Goal: Task Accomplishment & Management: Use online tool/utility

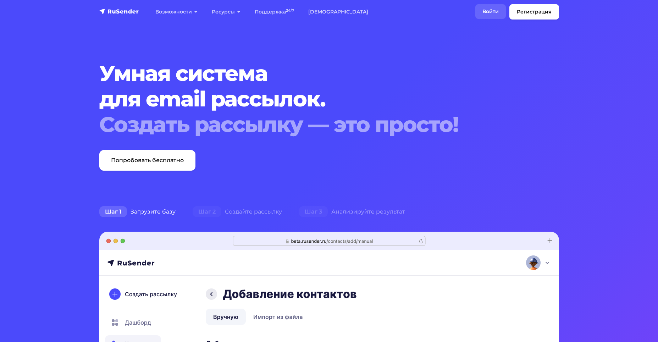
click at [243, 10] on link "Войти" at bounding box center [491, 11] width 31 height 15
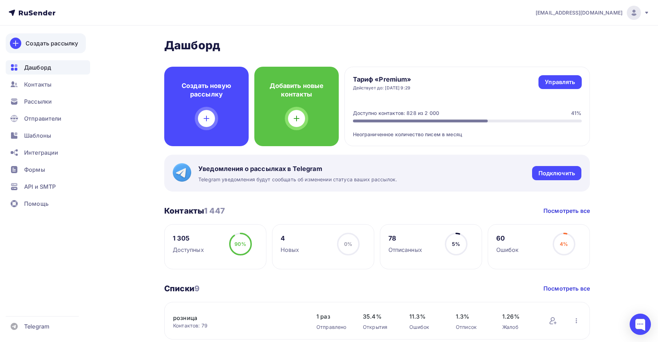
click at [50, 40] on div "Создать рассылку" at bounding box center [52, 43] width 53 height 9
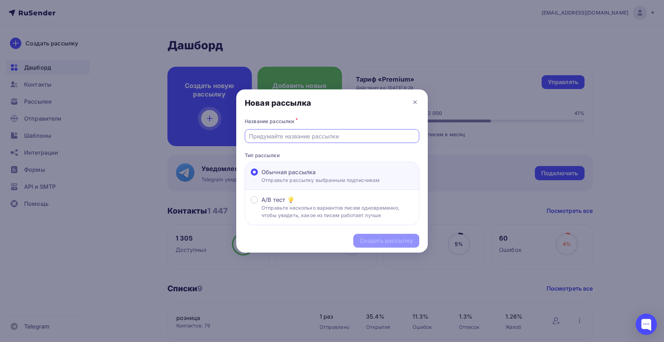
click at [265, 137] on input "text" at bounding box center [332, 136] width 166 height 9
type input "ИНформация"
click at [377, 239] on div "Создать рассылку" at bounding box center [386, 241] width 53 height 8
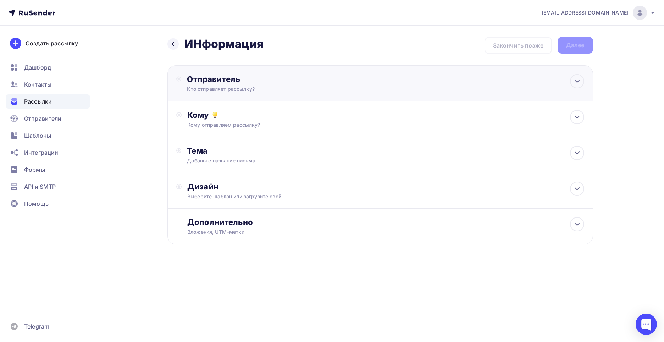
click at [212, 80] on div "Отправитель" at bounding box center [264, 79] width 154 height 10
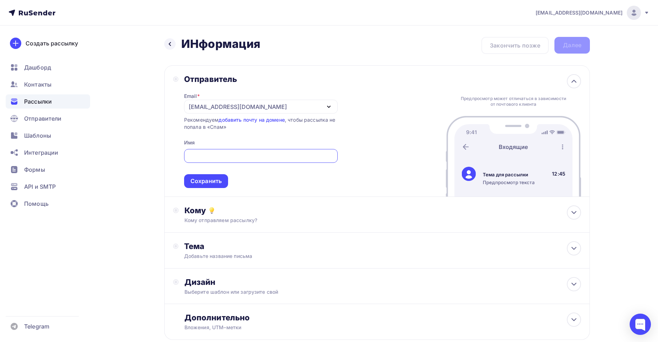
click at [221, 153] on input "text" at bounding box center [261, 156] width 146 height 9
type input "[PERSON_NAME]"
click at [217, 182] on div "Сохранить" at bounding box center [206, 181] width 31 height 8
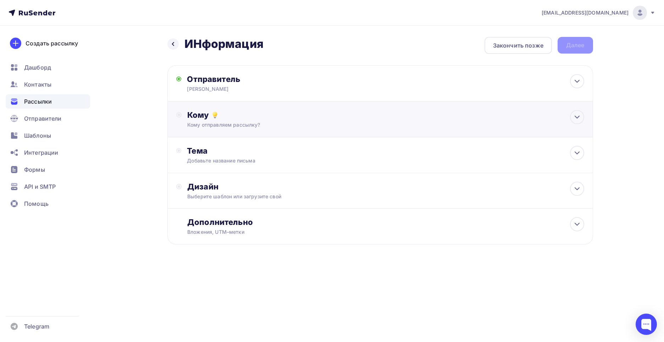
click at [200, 115] on div "Кому" at bounding box center [385, 115] width 397 height 10
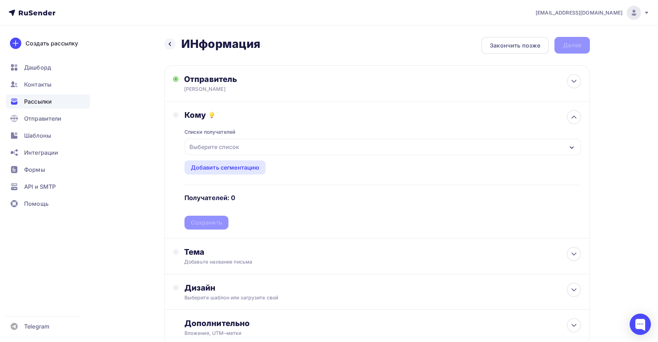
click at [573, 146] on icon "button" at bounding box center [572, 148] width 6 height 6
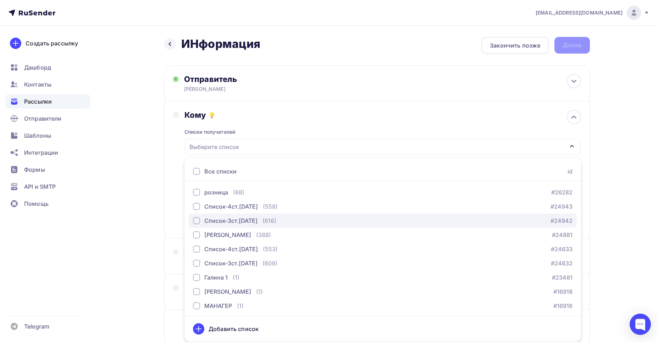
click at [196, 217] on div "Список-3ст.[DATE]" at bounding box center [225, 221] width 65 height 9
click at [296, 144] on div "Список-3ст.[DATE]" at bounding box center [383, 147] width 396 height 16
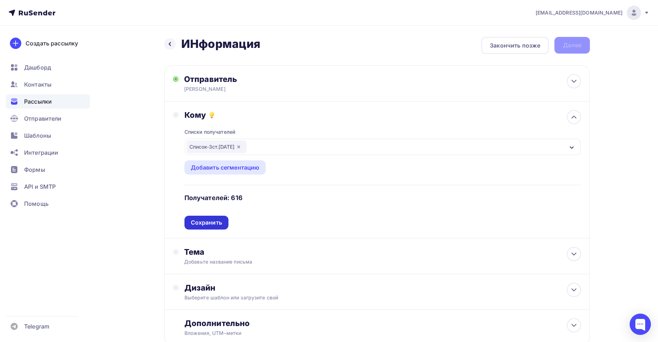
click at [209, 218] on div "Сохранить" at bounding box center [207, 223] width 44 height 14
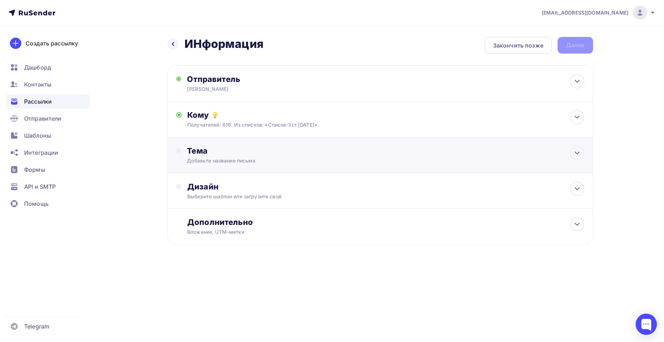
click at [196, 150] on div "Тема" at bounding box center [257, 151] width 140 height 10
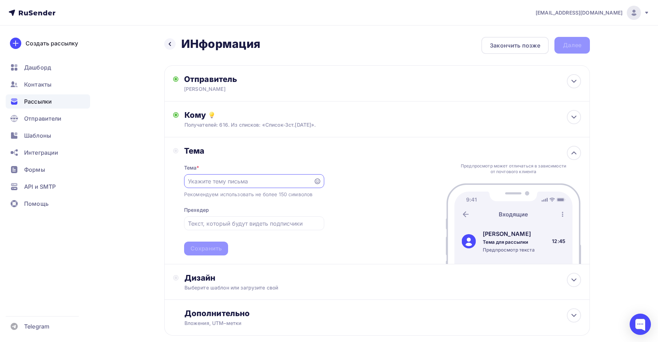
click at [201, 180] on input "text" at bounding box center [248, 181] width 121 height 9
type input "Информация по остаткам и ценам."
click at [210, 247] on div "Сохранить" at bounding box center [206, 249] width 31 height 8
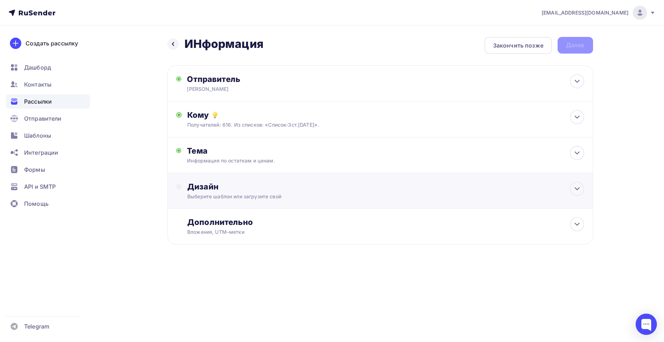
click at [197, 188] on div "Дизайн" at bounding box center [385, 187] width 397 height 10
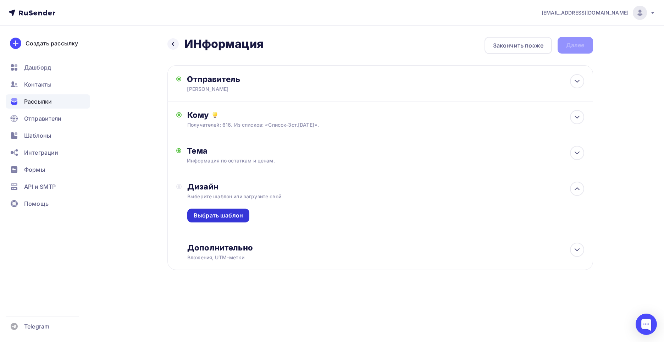
click at [219, 216] on div "Выбрать шаблон" at bounding box center [218, 216] width 49 height 8
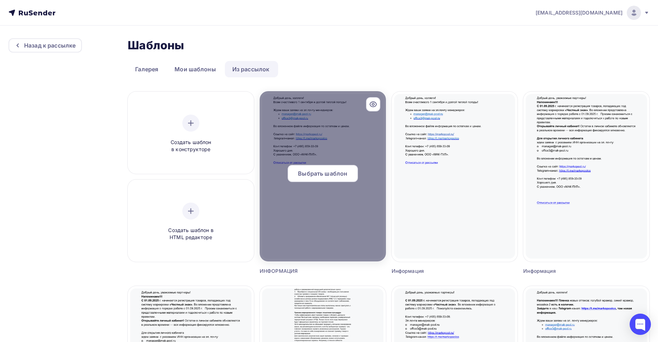
click at [332, 172] on span "Выбрать шаблон" at bounding box center [322, 173] width 49 height 9
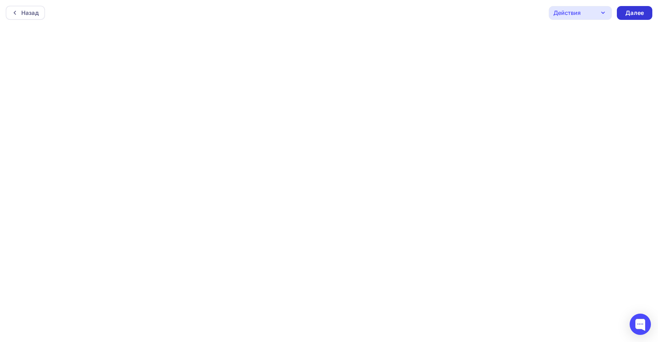
click at [639, 10] on div "Далее" at bounding box center [635, 13] width 18 height 8
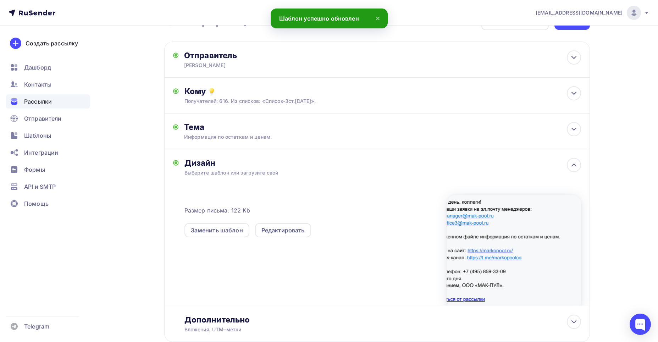
scroll to position [70, 0]
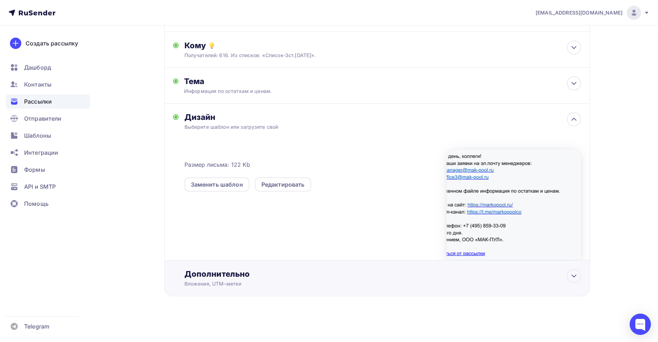
click at [213, 275] on div "Дополнительно" at bounding box center [383, 274] width 397 height 10
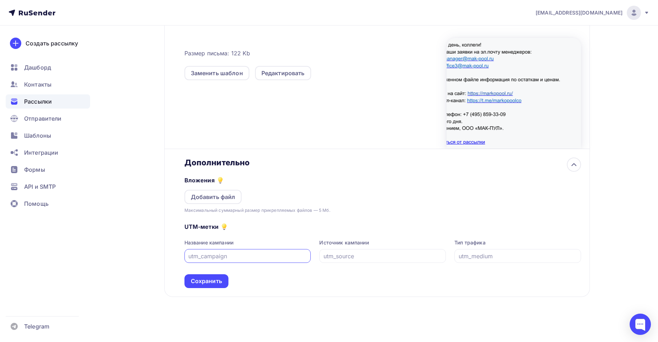
scroll to position [182, 0]
click at [211, 194] on div "Добавить файл" at bounding box center [213, 196] width 45 height 9
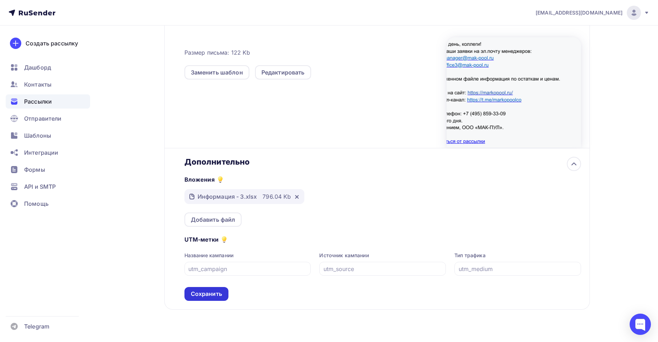
click at [193, 292] on div "Сохранить" at bounding box center [206, 294] width 31 height 8
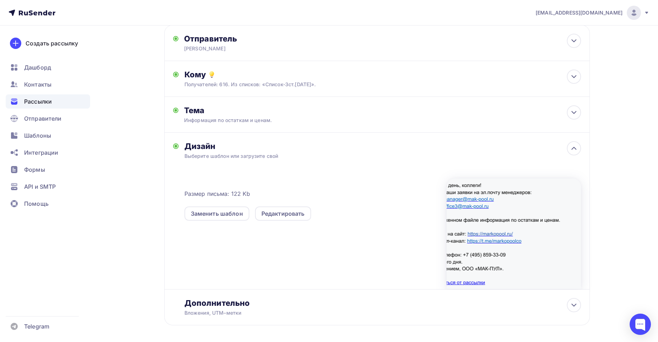
scroll to position [0, 0]
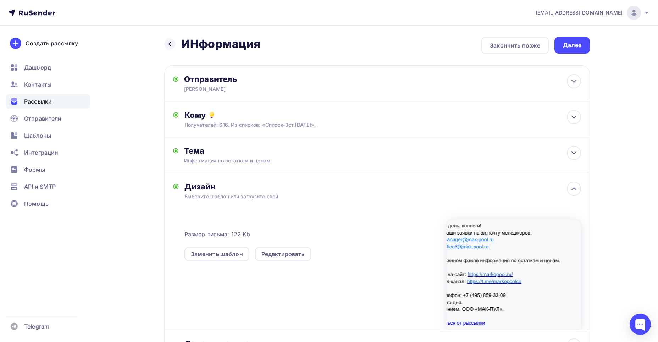
click at [581, 40] on div "Далее" at bounding box center [572, 45] width 35 height 17
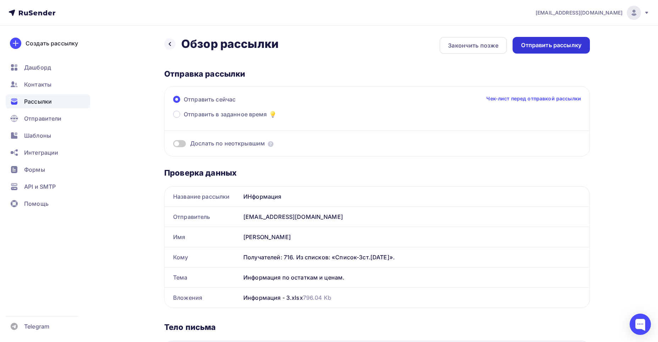
click at [549, 45] on div "Отправить рассылку" at bounding box center [551, 45] width 60 height 8
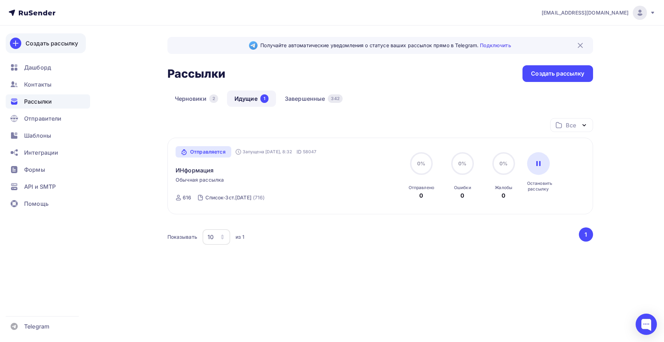
click at [41, 42] on div "Создать рассылку" at bounding box center [52, 43] width 53 height 9
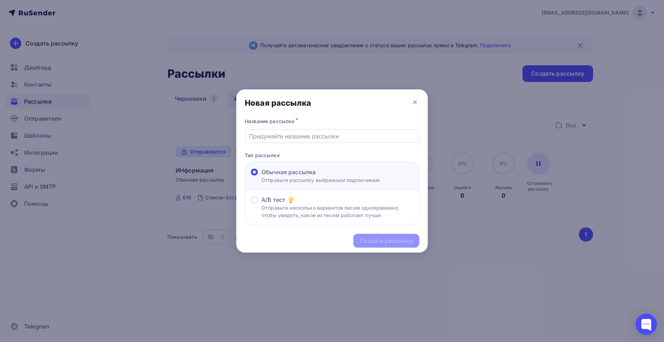
click at [252, 131] on div at bounding box center [332, 136] width 175 height 14
click at [254, 135] on input "text" at bounding box center [332, 136] width 166 height 9
type input "Информация"
click at [399, 239] on div "Создать рассылку" at bounding box center [386, 241] width 53 height 8
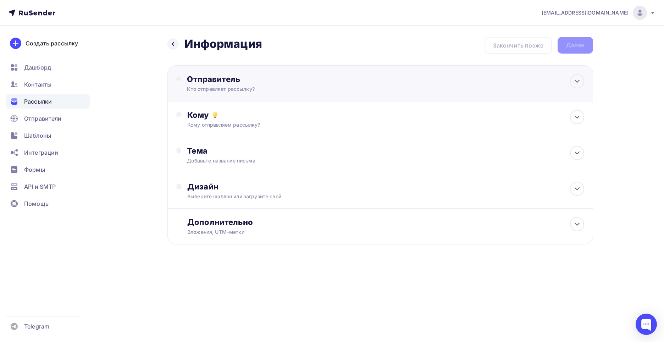
click at [235, 81] on div "Отправитель" at bounding box center [264, 79] width 154 height 10
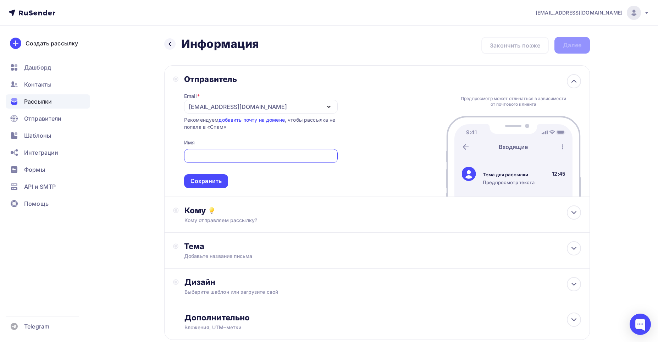
click at [228, 154] on input "text" at bounding box center [261, 156] width 146 height 9
type input "[PERSON_NAME]"
click at [203, 178] on div "Сохранить" at bounding box center [206, 181] width 31 height 8
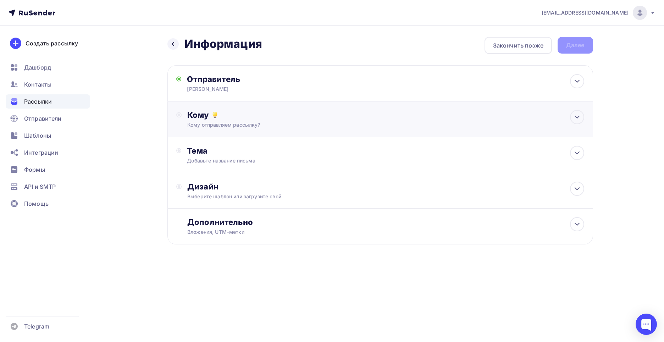
click at [197, 115] on div "Кому" at bounding box center [385, 115] width 397 height 10
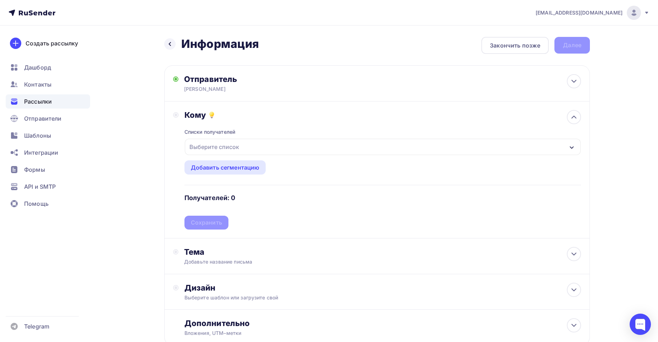
click at [569, 146] on div "Выберите список" at bounding box center [383, 147] width 396 height 16
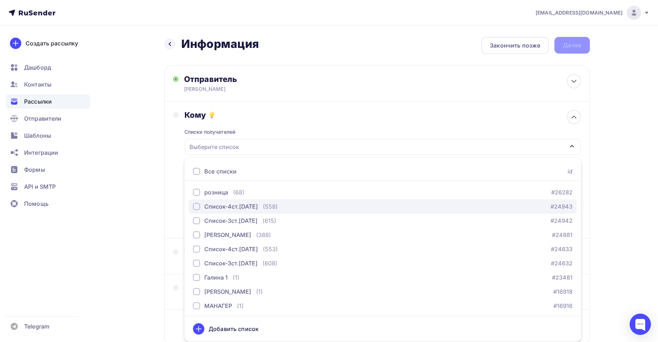
click at [196, 205] on div "button" at bounding box center [196, 206] width 7 height 7
click at [269, 152] on div "Список-4ст.[DATE]" at bounding box center [383, 147] width 396 height 16
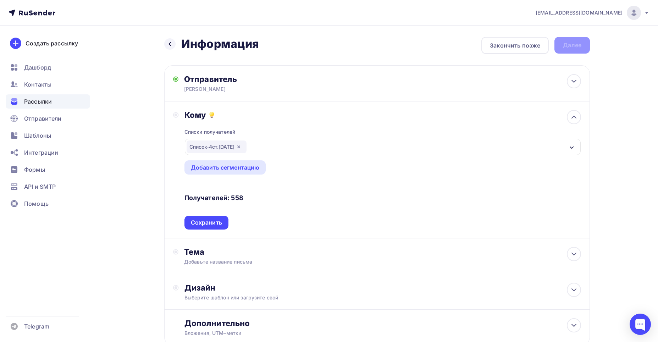
click at [203, 223] on div "Сохранить" at bounding box center [206, 223] width 31 height 8
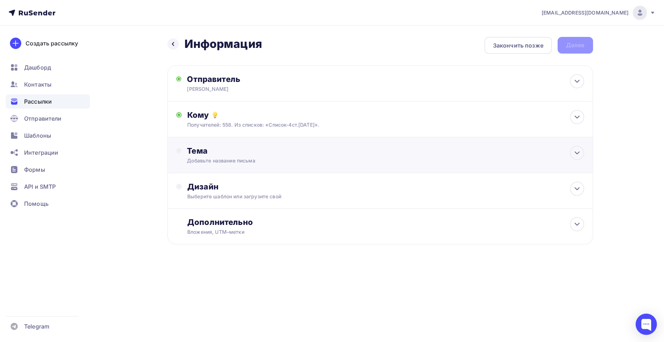
click at [196, 151] on div "Тема" at bounding box center [257, 151] width 140 height 10
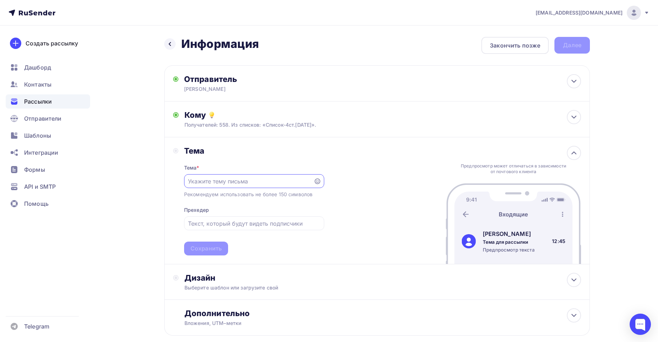
click at [200, 181] on input "text" at bounding box center [248, 181] width 121 height 9
type input "и"
type input "Информация по остаткам и ценам."
click at [207, 246] on div "Сохранить" at bounding box center [206, 249] width 31 height 8
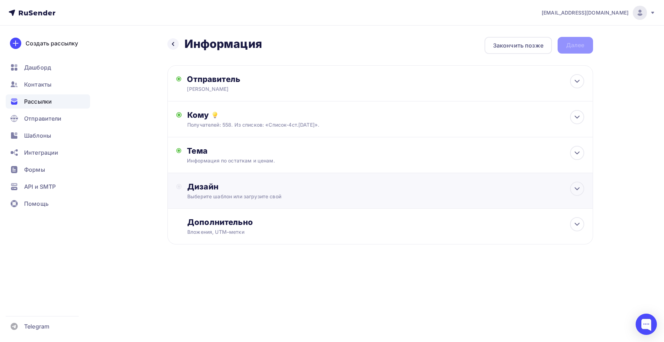
click at [201, 187] on div "Дизайн" at bounding box center [385, 187] width 397 height 10
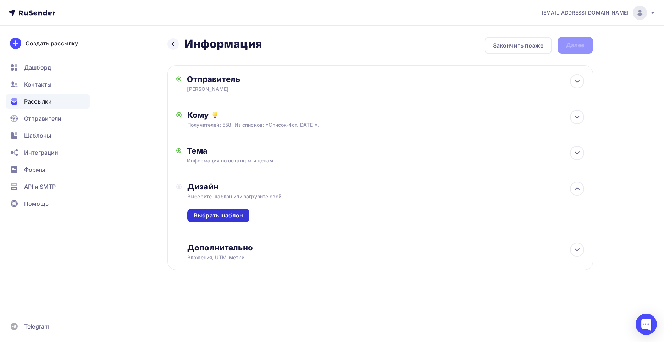
click at [212, 211] on div "Выбрать шаблон" at bounding box center [218, 216] width 62 height 14
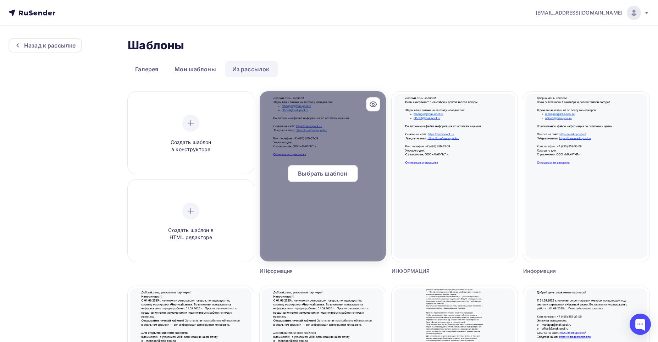
click at [304, 173] on span "Выбрать шаблон" at bounding box center [322, 173] width 49 height 9
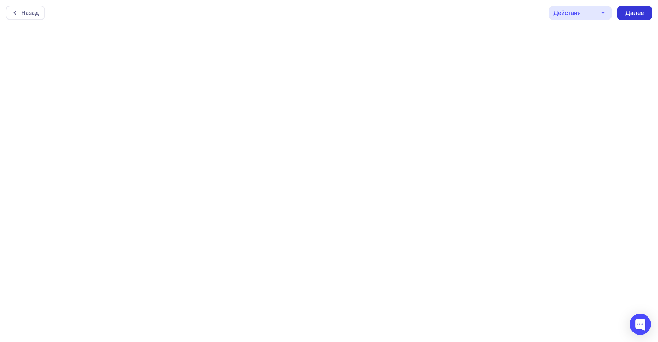
click at [639, 16] on div "Далее" at bounding box center [635, 13] width 18 height 8
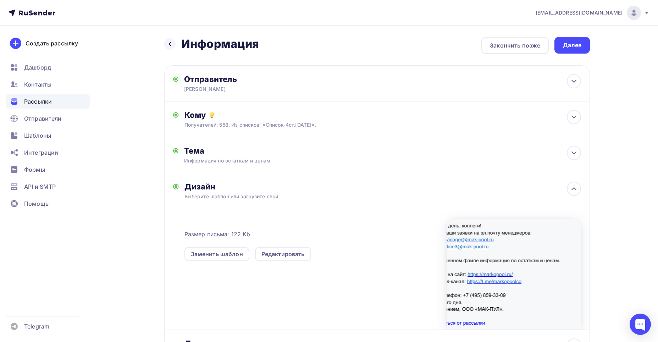
scroll to position [70, 0]
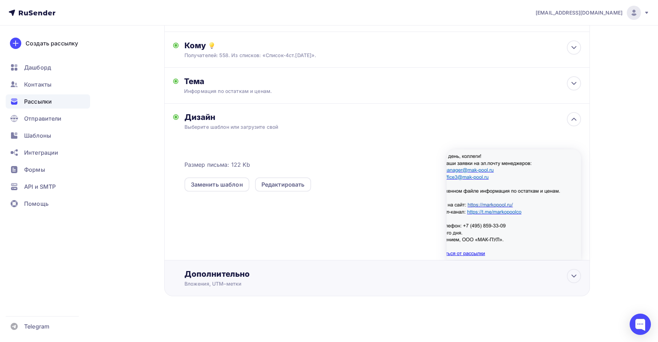
click at [232, 274] on div "Дополнительно" at bounding box center [383, 274] width 397 height 10
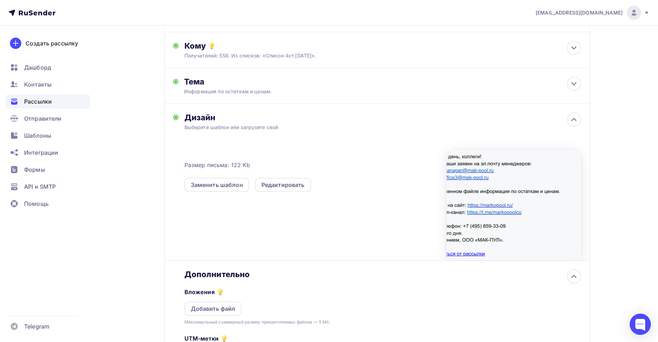
scroll to position [0, 0]
click at [221, 307] on div "Добавить файл" at bounding box center [213, 309] width 45 height 9
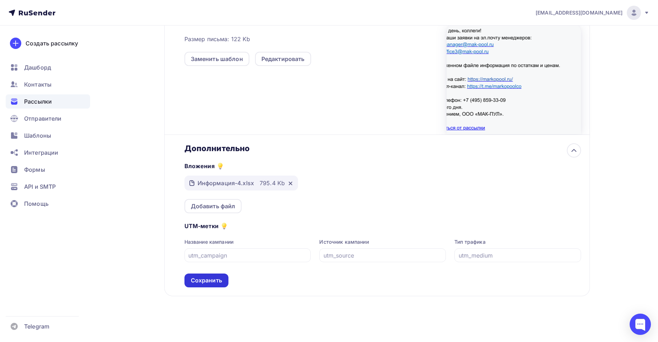
click at [215, 280] on div "Сохранить" at bounding box center [206, 281] width 31 height 8
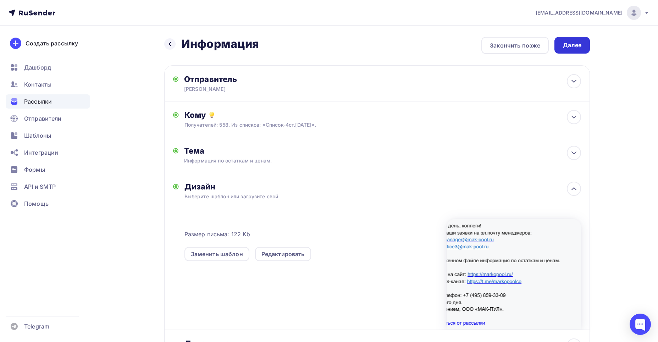
click at [564, 47] on div "Далее" at bounding box center [572, 45] width 18 height 8
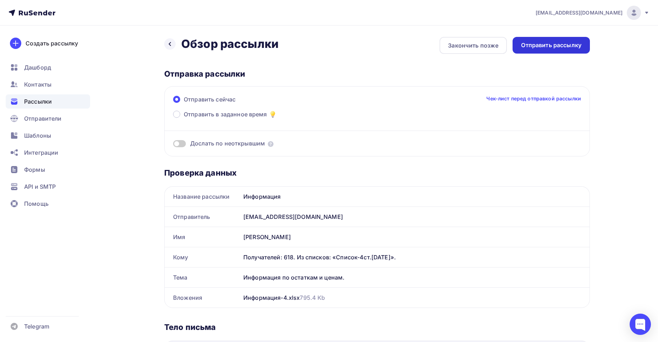
click at [564, 42] on div "Отправить рассылку" at bounding box center [551, 45] width 60 height 8
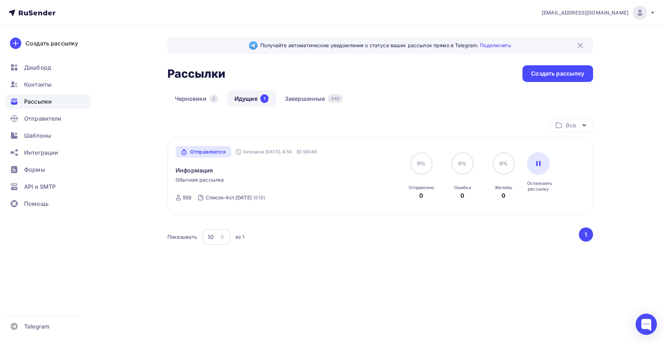
click at [311, 109] on div "Черновики 2 Идущие 1 Завершенные 343" at bounding box center [381, 105] width 426 height 28
click at [310, 101] on link "Завершенные 343" at bounding box center [314, 99] width 73 height 16
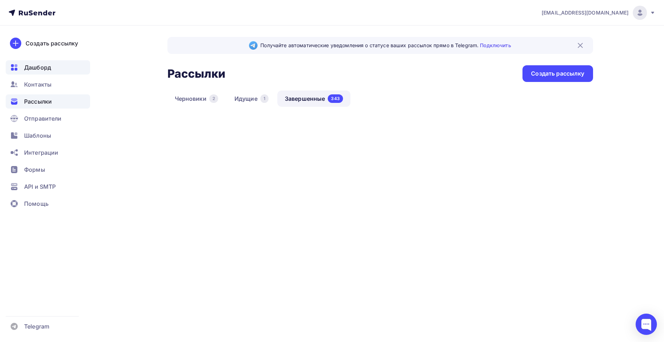
click at [33, 67] on span "Дашборд" at bounding box center [37, 67] width 27 height 9
